Goal: Information Seeking & Learning: Check status

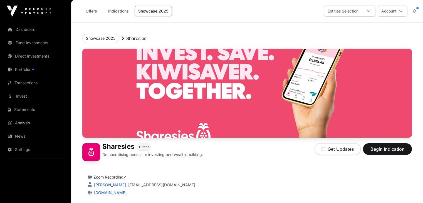
click at [92, 12] on link "Offers" at bounding box center [91, 11] width 22 height 11
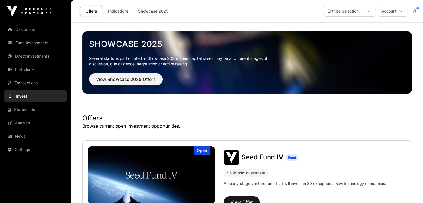
click at [389, 44] on link "Showcase 2025" at bounding box center [247, 44] width 317 height 10
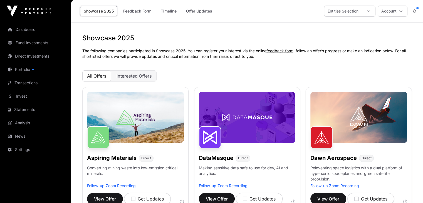
click at [166, 13] on link "Timeline" at bounding box center [168, 11] width 23 height 11
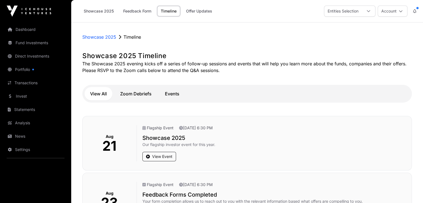
click at [196, 13] on link "Offer Updates" at bounding box center [199, 11] width 33 height 11
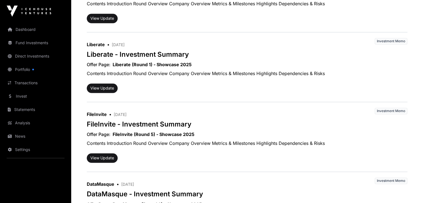
scroll to position [858, 0]
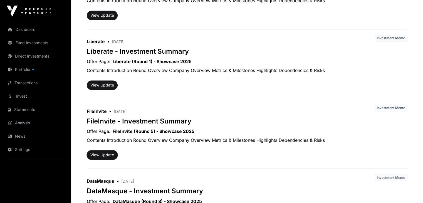
click at [102, 150] on button "View Update" at bounding box center [102, 154] width 31 height 9
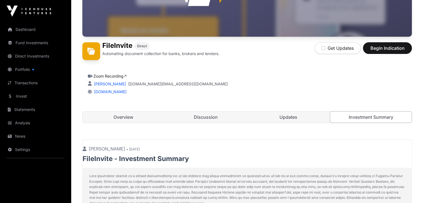
scroll to position [32, 0]
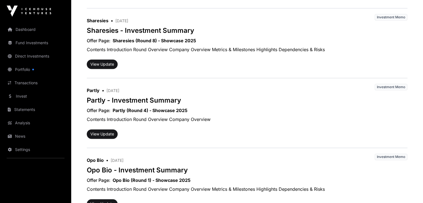
scroll to position [667, 0]
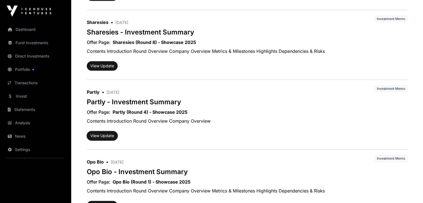
click at [101, 135] on button "View Update" at bounding box center [102, 135] width 31 height 9
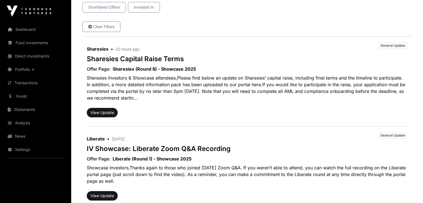
scroll to position [103, 0]
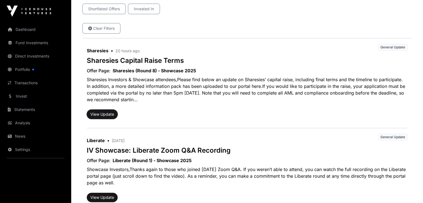
click at [106, 113] on button "View Update" at bounding box center [102, 114] width 31 height 9
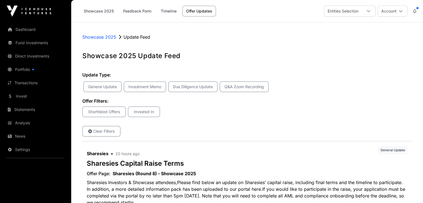
scroll to position [103, 0]
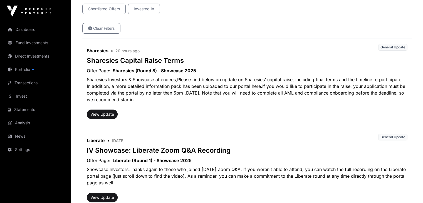
click at [24, 72] on link "Portfolio" at bounding box center [35, 69] width 62 height 12
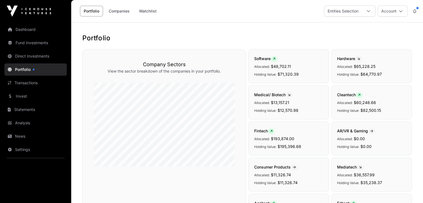
click at [369, 11] on icon at bounding box center [368, 11] width 3 height 2
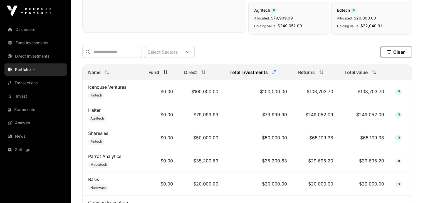
scroll to position [194, 0]
click at [35, 83] on link "Transactions" at bounding box center [35, 83] width 62 height 12
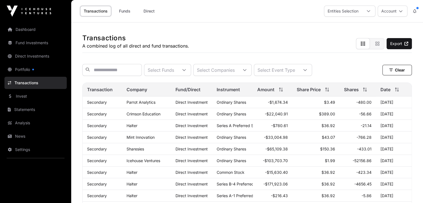
click at [369, 10] on icon at bounding box center [369, 11] width 4 height 4
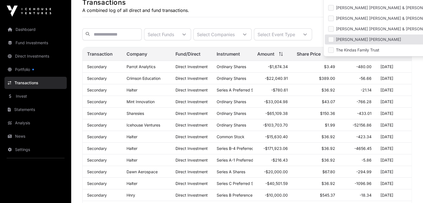
scroll to position [32, 0]
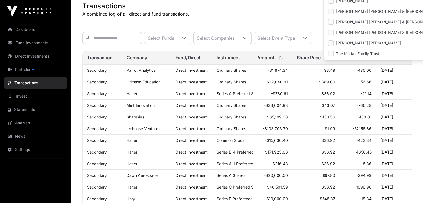
drag, startPoint x: 412, startPoint y: 73, endPoint x: 418, endPoint y: 93, distance: 20.1
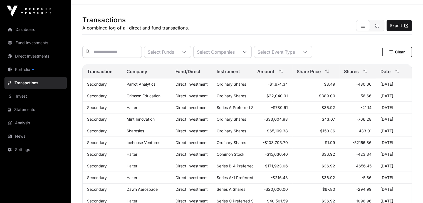
scroll to position [0, 0]
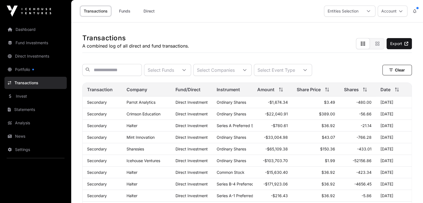
click at [369, 13] on icon at bounding box center [369, 11] width 4 height 4
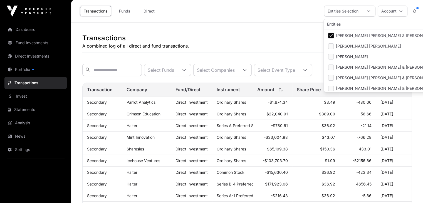
click at [336, 32] on li "[PERSON_NAME] [PERSON_NAME] & [PERSON_NAME]" at bounding box center [399, 36] width 149 height 10
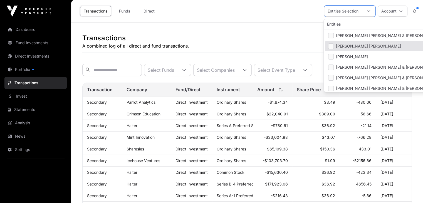
scroll to position [24, 0]
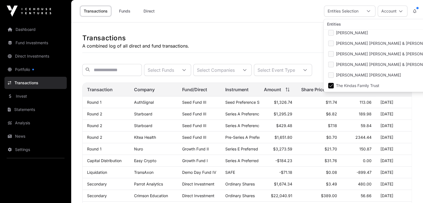
click at [19, 70] on link "Portfolio" at bounding box center [35, 69] width 62 height 12
